Goal: Information Seeking & Learning: Stay updated

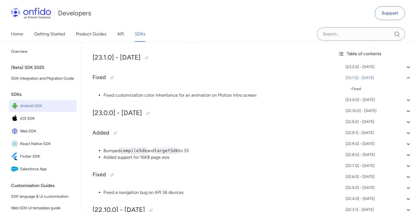
scroll to position [228, 0]
drag, startPoint x: 172, startPoint y: 158, endPoint x: 104, endPoint y: 159, distance: 67.4
click at [104, 159] on li "Added support for 16KB page size" at bounding box center [212, 157] width 219 height 7
copy li "Added support for 16KB page size"
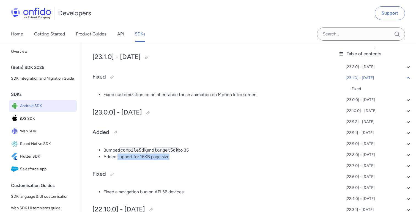
drag, startPoint x: 172, startPoint y: 156, endPoint x: 118, endPoint y: 157, distance: 53.6
click at [118, 157] on li "Added support for 16KB page size" at bounding box center [212, 157] width 219 height 7
copy li "support for 16KB page size"
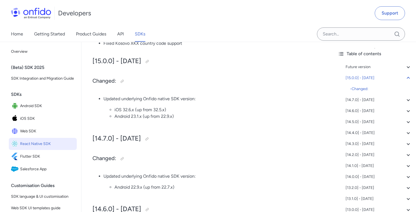
scroll to position [137, 0]
